Goal: Task Accomplishment & Management: Use online tool/utility

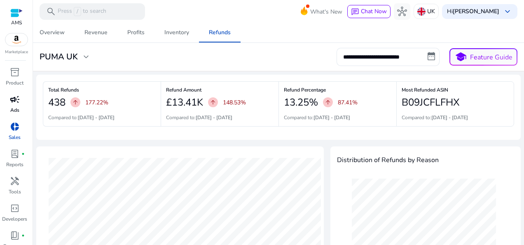
click at [9, 105] on div "campaign" at bounding box center [14, 99] width 23 height 13
select select "*"
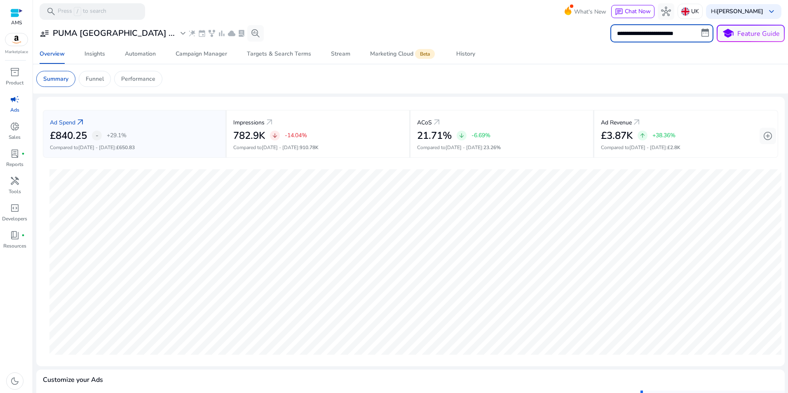
click at [524, 31] on input "**********" at bounding box center [661, 33] width 103 height 18
select select "*"
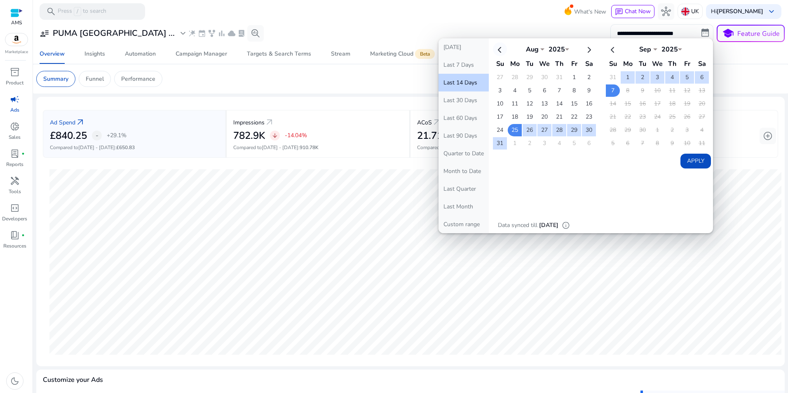
click at [497, 49] on th at bounding box center [500, 49] width 14 height 14
select select "*"
click at [513, 118] on td "16" at bounding box center [515, 117] width 14 height 12
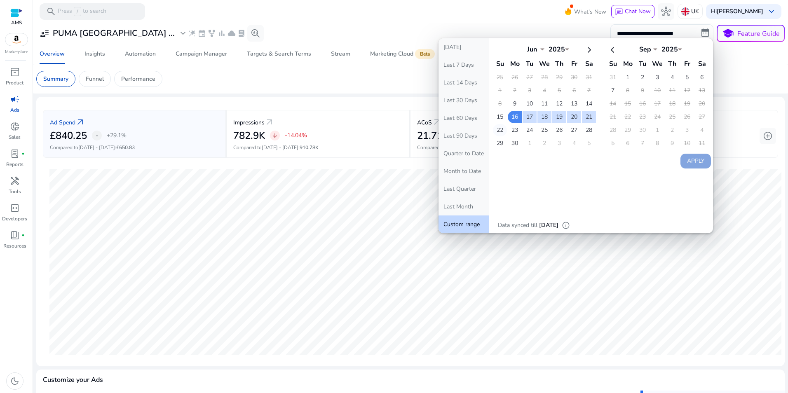
click at [500, 127] on td "22" at bounding box center [500, 130] width 14 height 12
click at [524, 162] on button "Apply" at bounding box center [695, 161] width 30 height 15
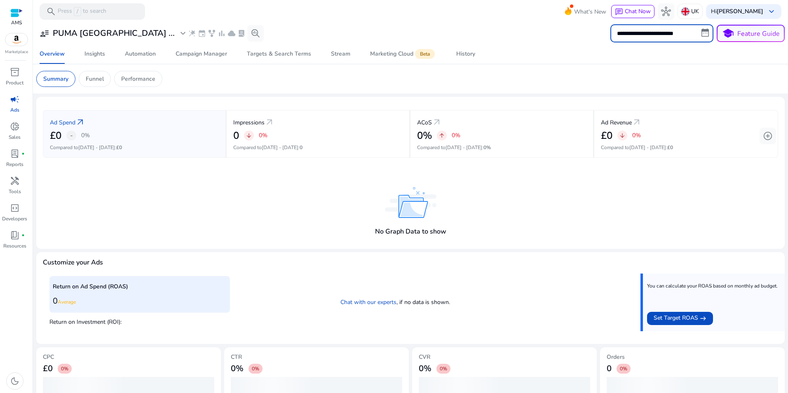
click at [524, 32] on input "**********" at bounding box center [661, 33] width 103 height 18
select select "*"
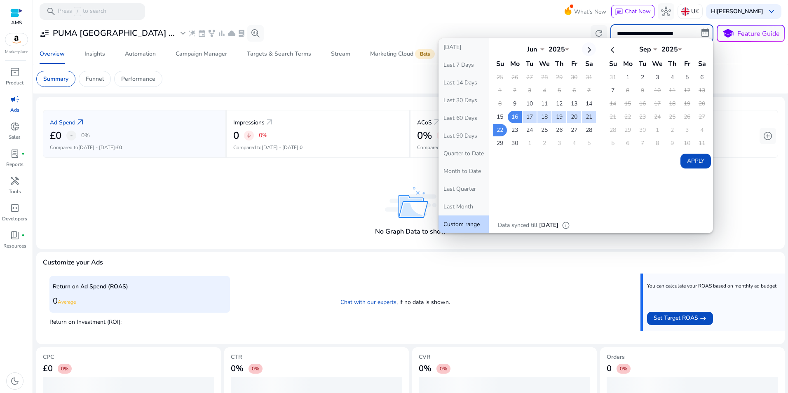
click at [524, 50] on th at bounding box center [589, 49] width 14 height 14
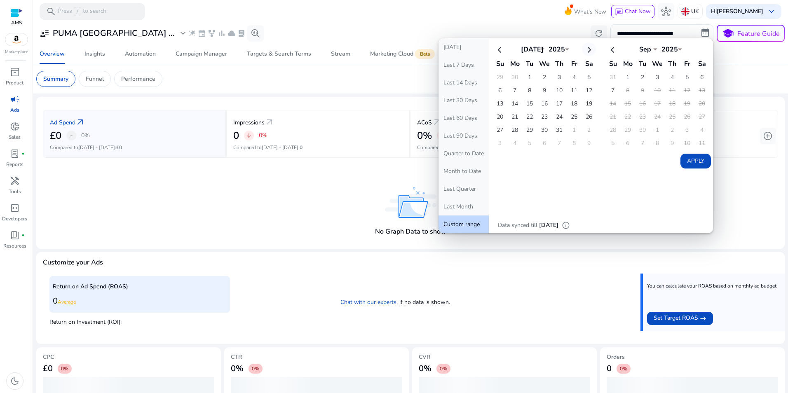
click at [524, 50] on th at bounding box center [589, 49] width 14 height 14
select select "*"
click at [494, 143] on td "31" at bounding box center [500, 143] width 14 height 12
click at [524, 78] on td "6" at bounding box center [702, 77] width 14 height 12
click at [524, 161] on button "Apply" at bounding box center [695, 161] width 30 height 15
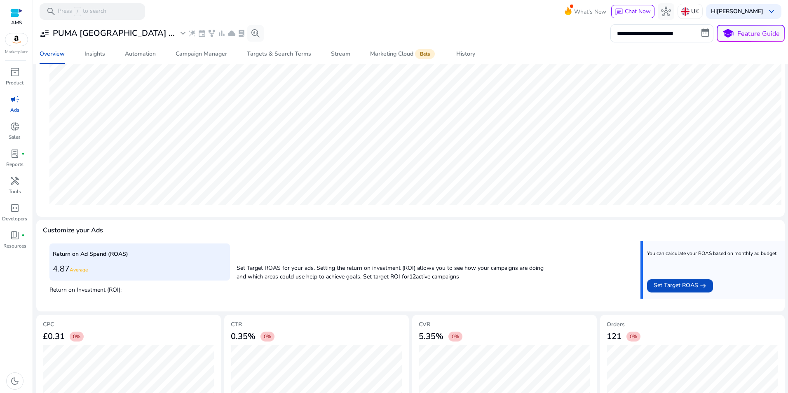
scroll to position [60, 0]
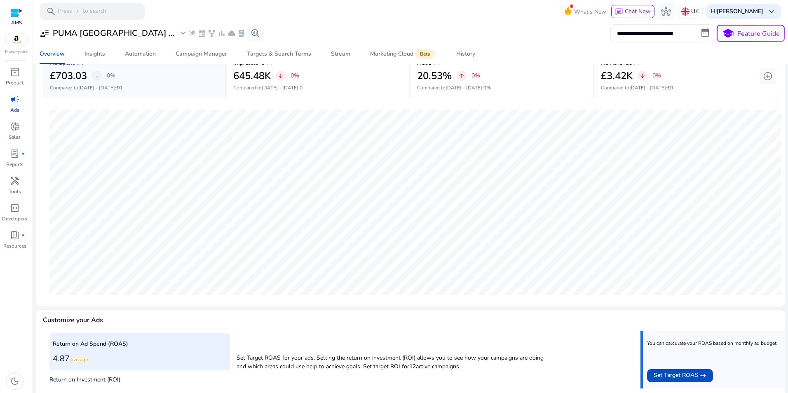
click at [524, 28] on input "**********" at bounding box center [661, 33] width 103 height 18
select select "*"
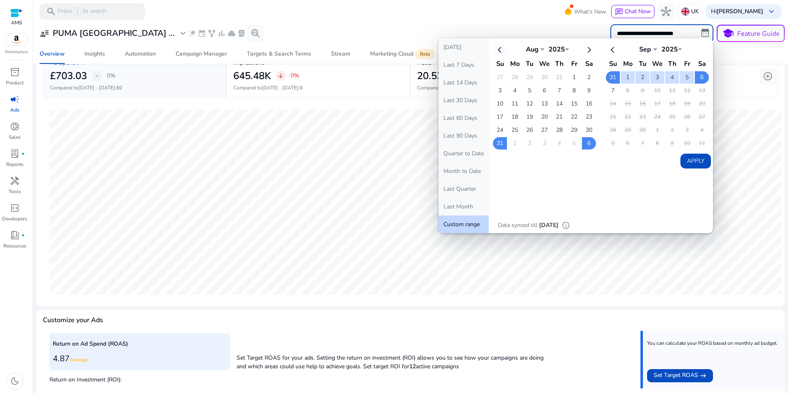
click at [500, 49] on th at bounding box center [500, 49] width 14 height 14
click at [524, 51] on th at bounding box center [589, 49] width 14 height 14
select select "*"
click at [510, 89] on td "4" at bounding box center [515, 90] width 14 height 12
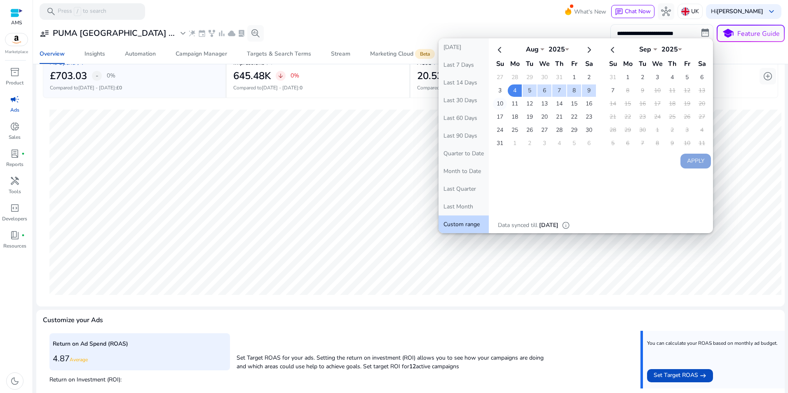
click at [501, 102] on td "10" at bounding box center [500, 104] width 14 height 12
click at [524, 160] on button "Apply" at bounding box center [695, 161] width 30 height 15
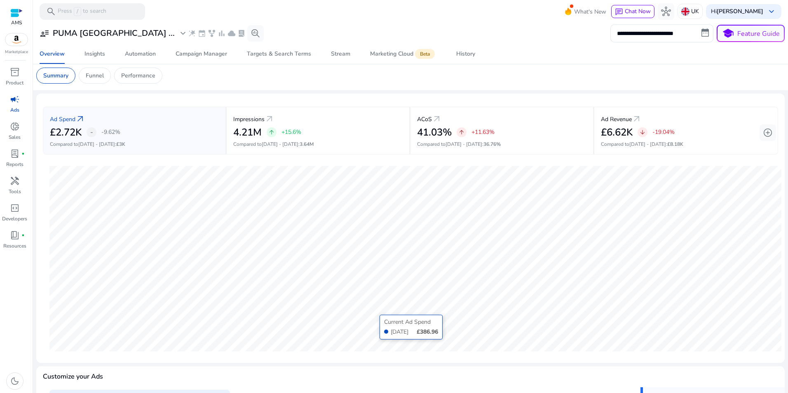
scroll to position [0, 0]
